Goal: Task Accomplishment & Management: Use online tool/utility

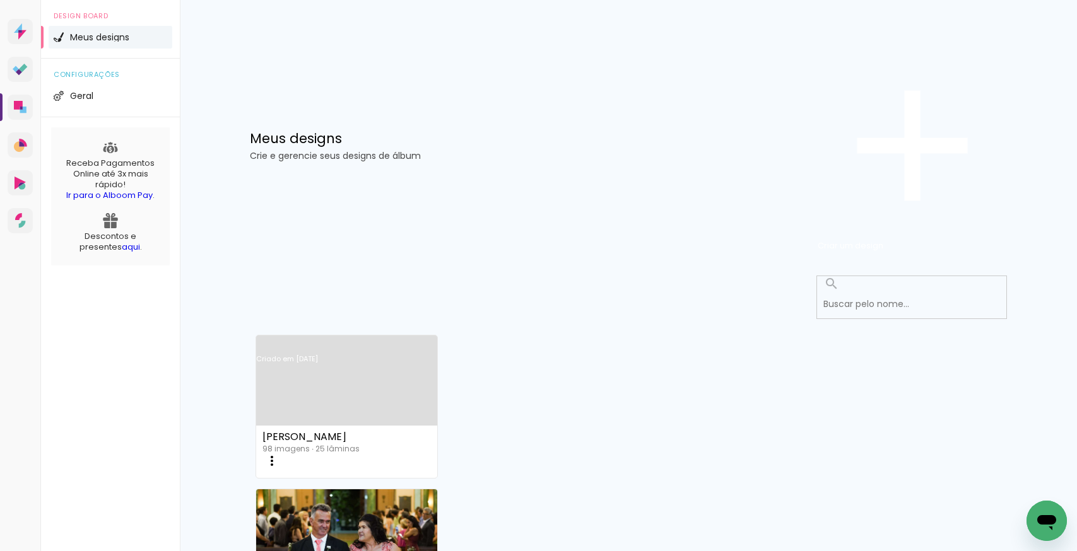
click at [356, 340] on link "Criado em [DATE]" at bounding box center [346, 375] width 181 height 71
